Goal: Transaction & Acquisition: Purchase product/service

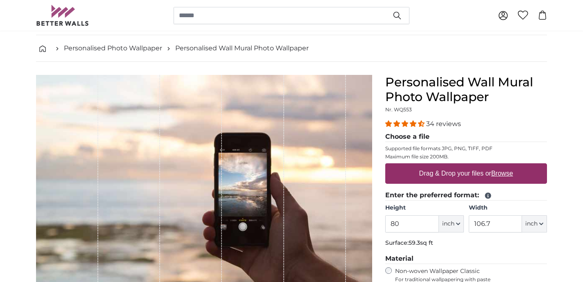
scroll to position [32, 0]
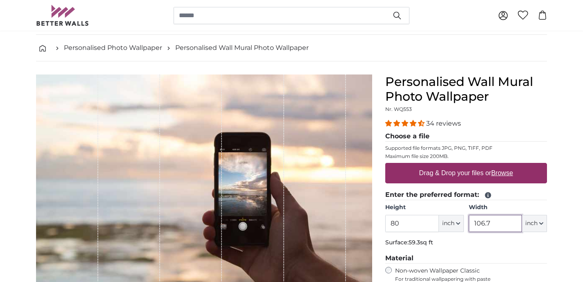
click at [515, 224] on input "106.7" at bounding box center [495, 223] width 53 height 17
click at [541, 223] on icon "button" at bounding box center [541, 223] width 4 height 4
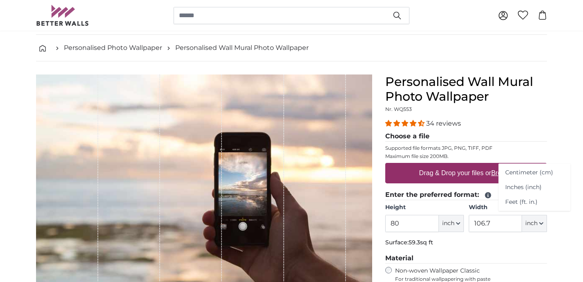
click at [503, 239] on p "Surface: 59.3sq ft" at bounding box center [466, 243] width 162 height 8
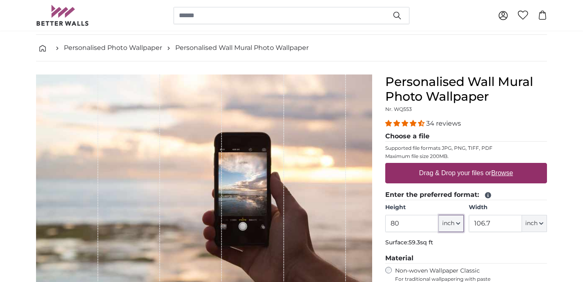
click at [458, 223] on icon "button" at bounding box center [458, 223] width 4 height 4
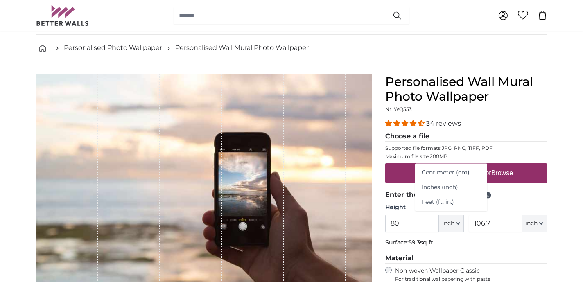
click at [460, 246] on p "Surface: 59.3sq ft" at bounding box center [466, 243] width 162 height 8
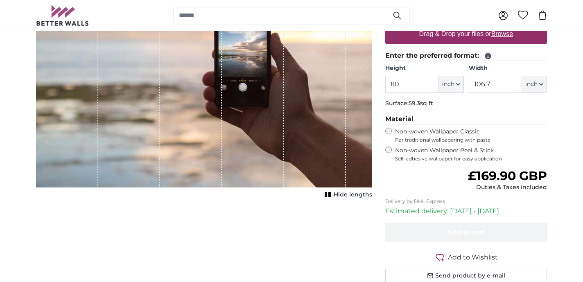
scroll to position [0, 0]
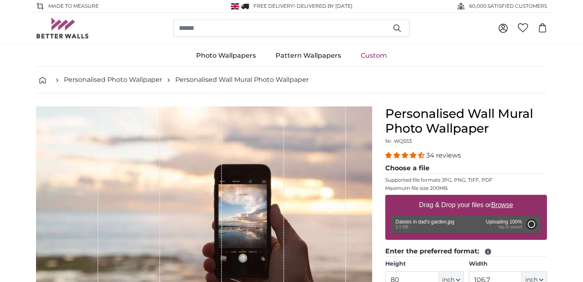
type input "76"
type input "114"
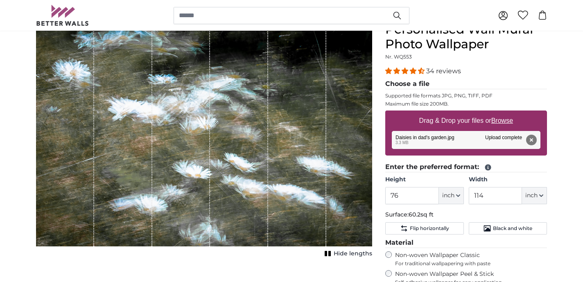
scroll to position [83, 0]
